Goal: Transaction & Acquisition: Purchase product/service

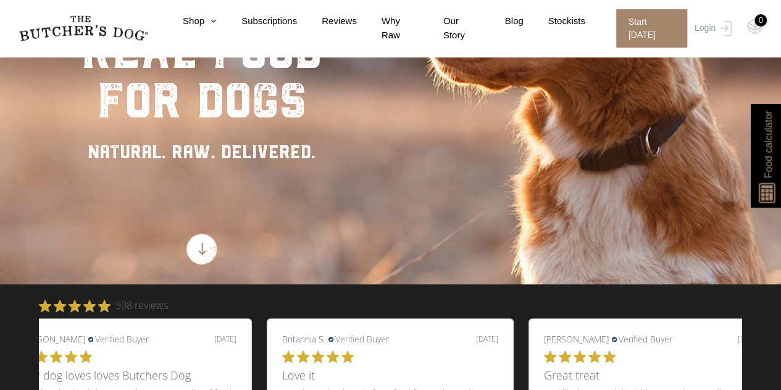
scroll to position [185, 0]
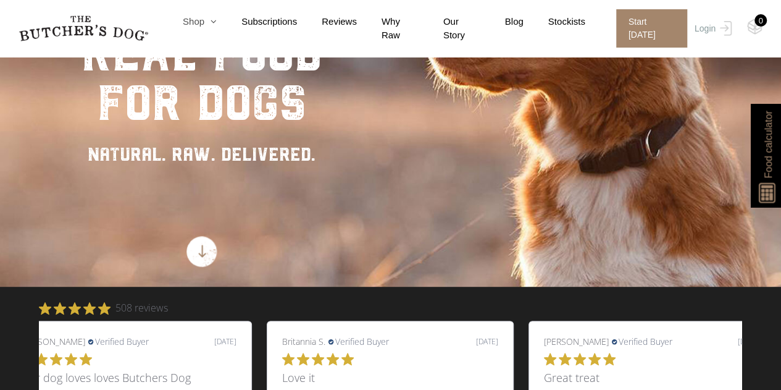
click at [217, 23] on icon at bounding box center [210, 21] width 12 height 9
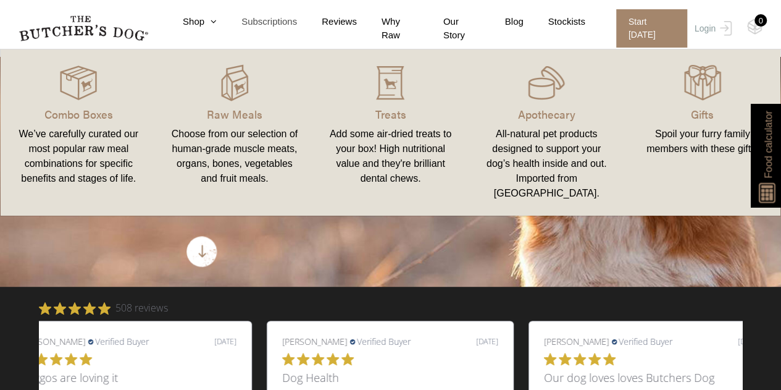
click at [226, 24] on link "Subscriptions" at bounding box center [257, 22] width 80 height 14
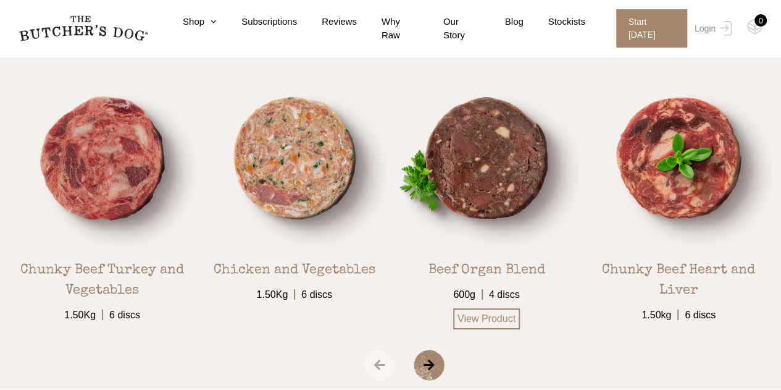
scroll to position [2033, 0]
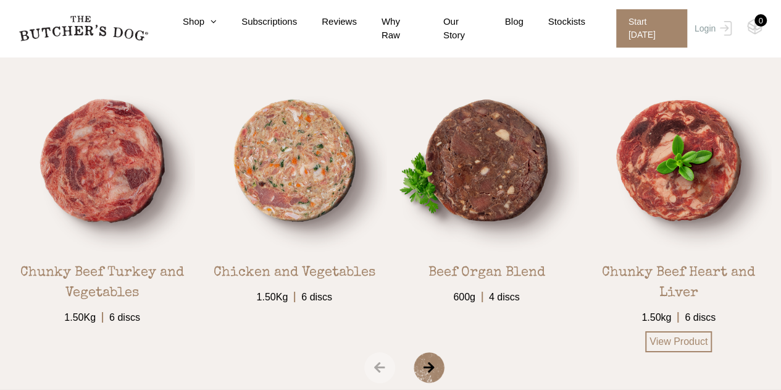
click at [660, 262] on div "Chunky Beef Heart and Liver" at bounding box center [678, 279] width 186 height 50
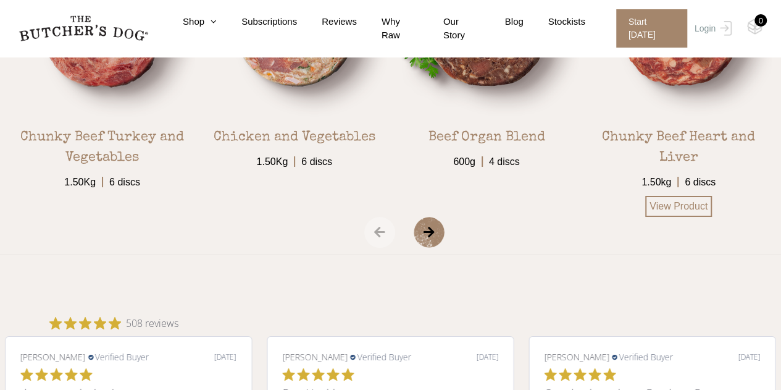
scroll to position [2169, 0]
click at [679, 204] on link "View Product" at bounding box center [678, 205] width 67 height 21
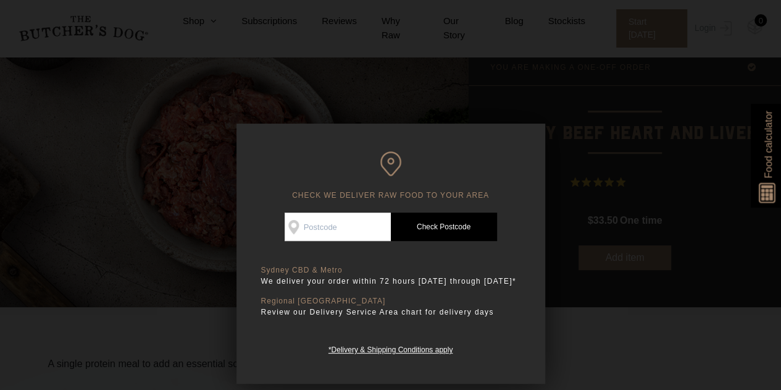
scroll to position [70, 0]
click at [348, 215] on input "Check Availability At" at bounding box center [338, 226] width 106 height 28
type input "2034"
click at [425, 223] on link "Check Postcode" at bounding box center [444, 226] width 106 height 28
